Goal: Check status: Check status

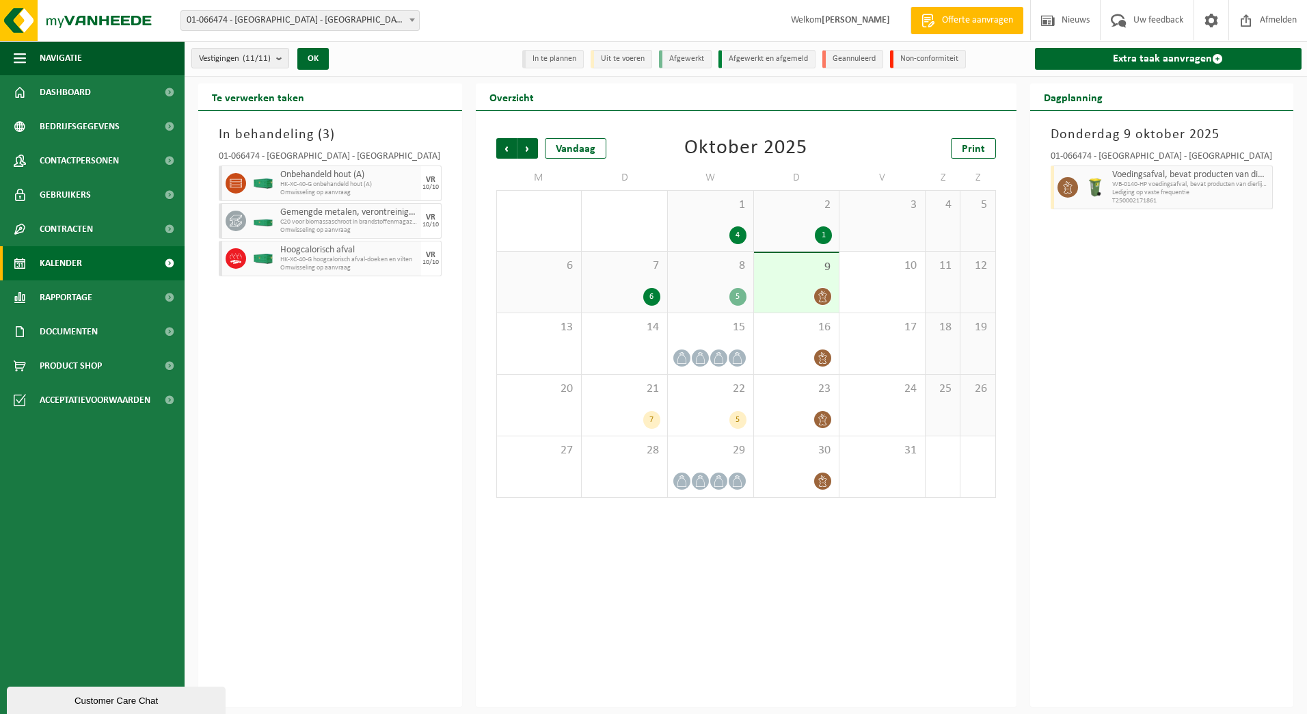
click at [552, 57] on li "In te plannen" at bounding box center [553, 59] width 62 height 18
click at [75, 94] on span "Dashboard" at bounding box center [65, 92] width 51 height 34
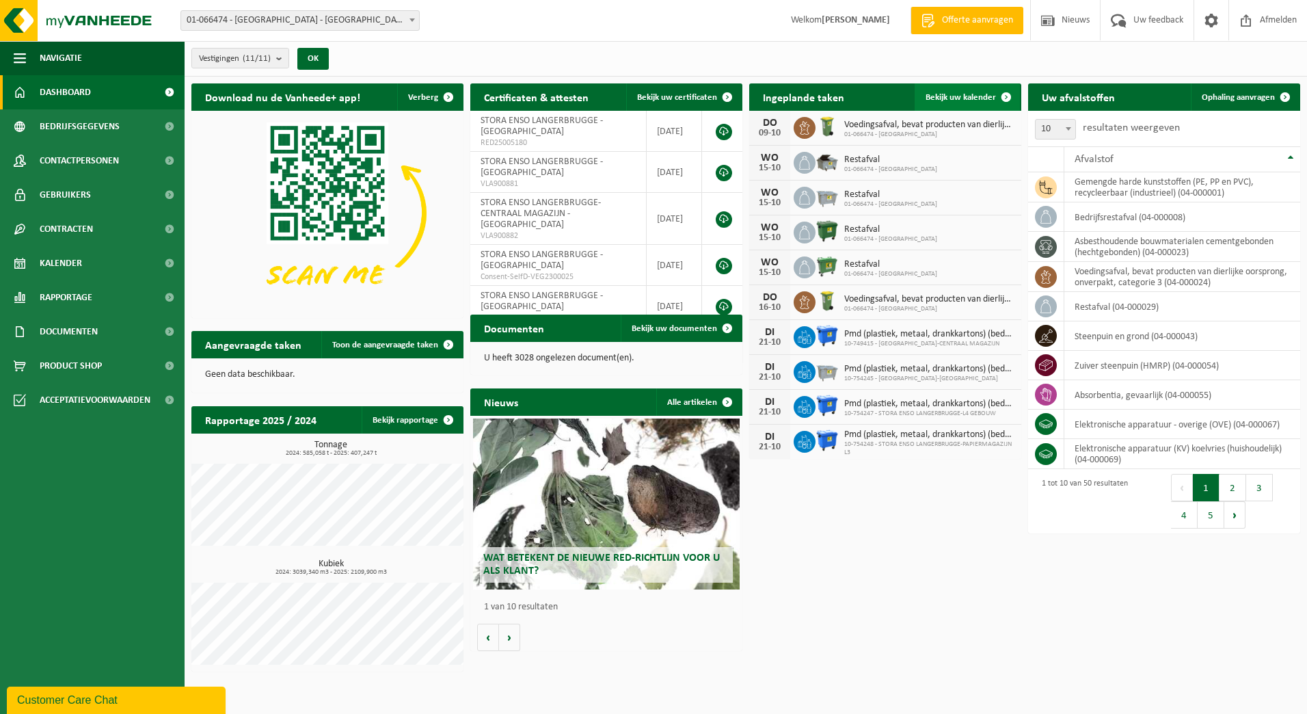
click at [961, 94] on span "Bekijk uw kalender" at bounding box center [961, 97] width 70 height 9
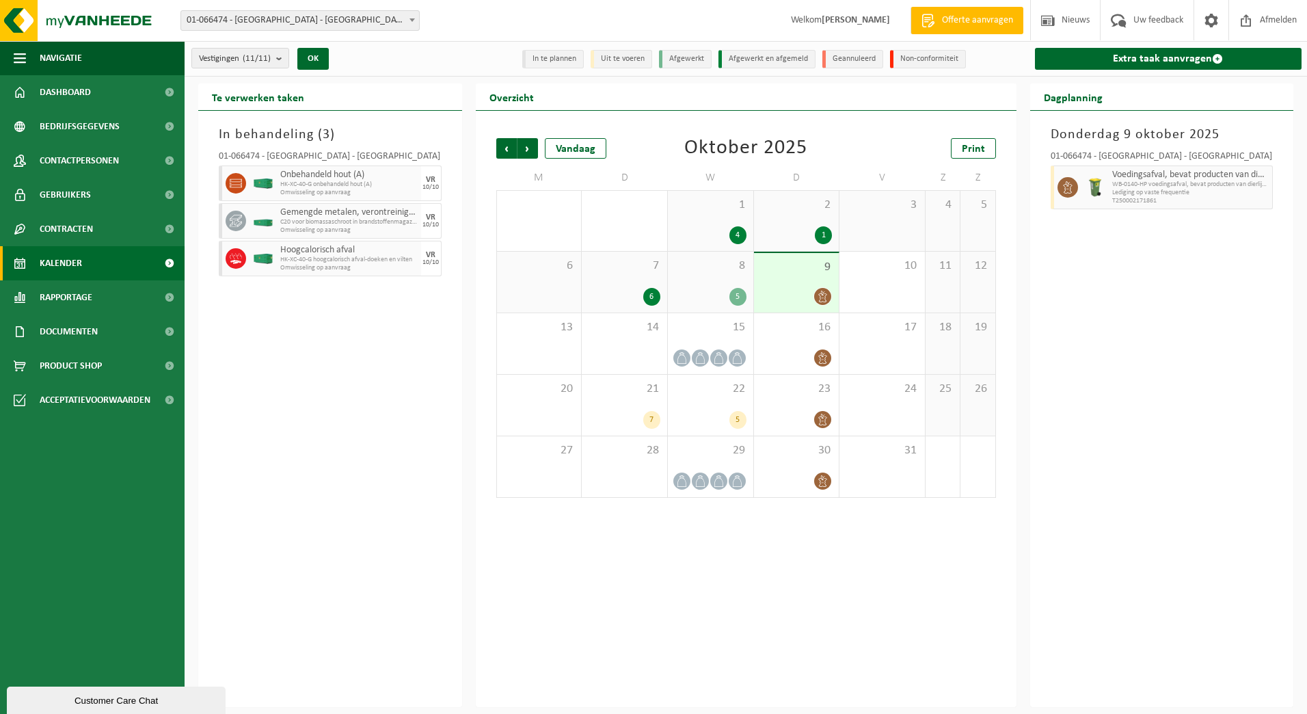
drag, startPoint x: 334, startPoint y: 364, endPoint x: 326, endPoint y: 336, distance: 29.0
click at [332, 357] on div "In behandeling ( 3 ) 01-066474 - STORA ENSO LANGERBRUGGE - GENT Onbehandeld hou…" at bounding box center [330, 409] width 264 height 596
click at [284, 459] on div "In behandeling ( 3 ) 01-066474 - STORA ENSO LANGERBRUGGE - GENT Onbehandeld hou…" at bounding box center [330, 409] width 264 height 596
click at [96, 531] on ul "Navigatie Offerte aanvragen Nieuws Uw feedback Afmelden Dashboard Bedrijfsgegev…" at bounding box center [92, 377] width 185 height 673
click at [327, 365] on div "In behandeling ( 3 ) 01-066474 - STORA ENSO LANGERBRUGGE - GENT Onbehandeld hou…" at bounding box center [330, 409] width 264 height 596
